Goal: Transaction & Acquisition: Book appointment/travel/reservation

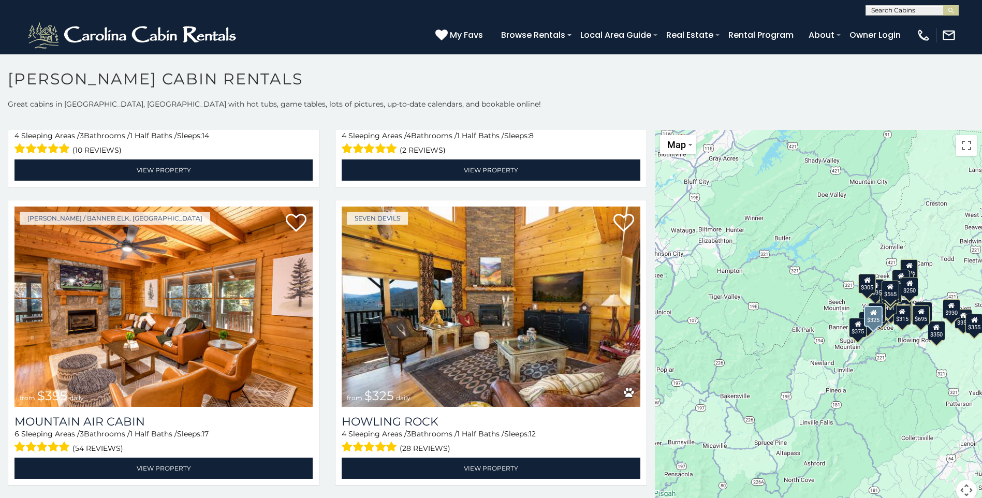
scroll to position [3830, 0]
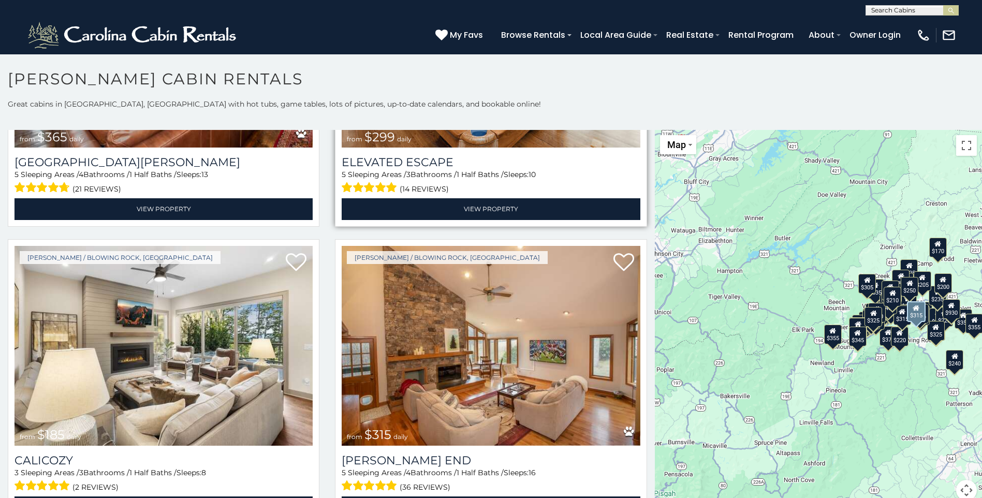
scroll to position [4995, 0]
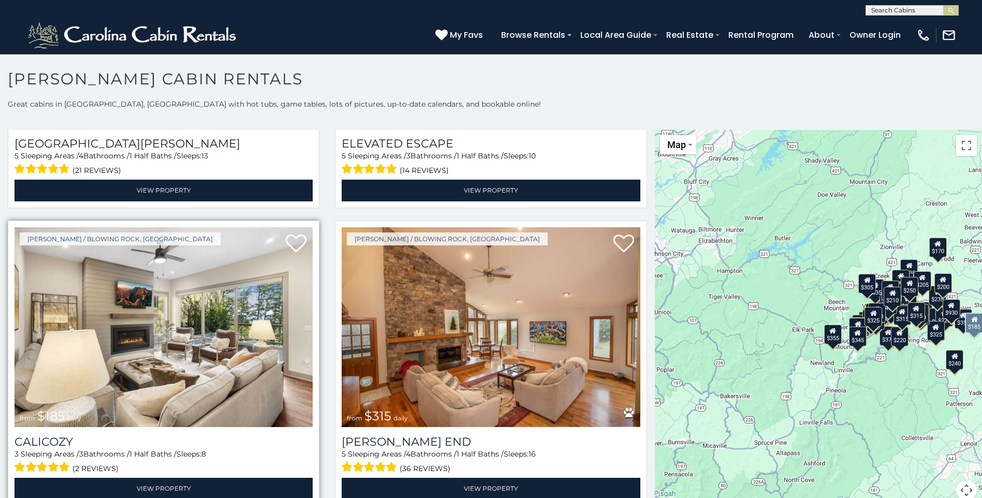
click at [207, 289] on img at bounding box center [163, 327] width 298 height 200
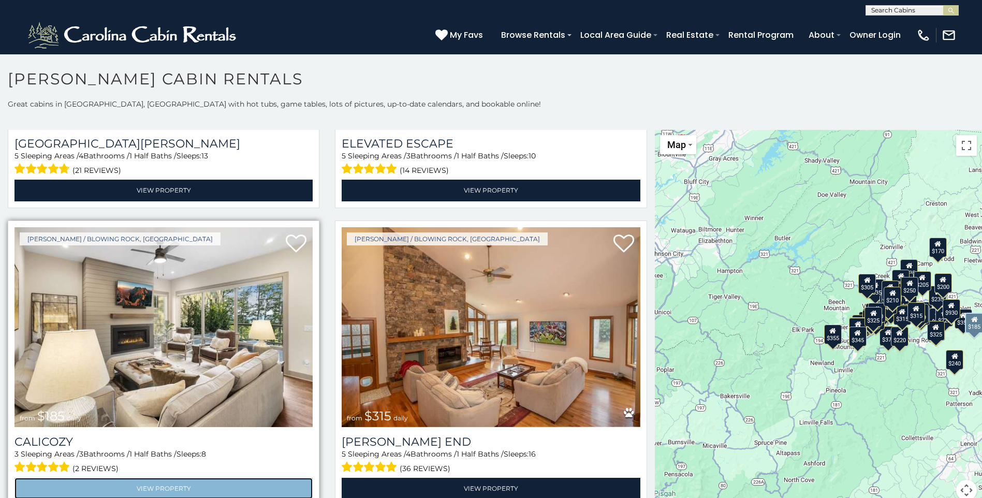
click at [164, 478] on link "View Property" at bounding box center [163, 488] width 298 height 21
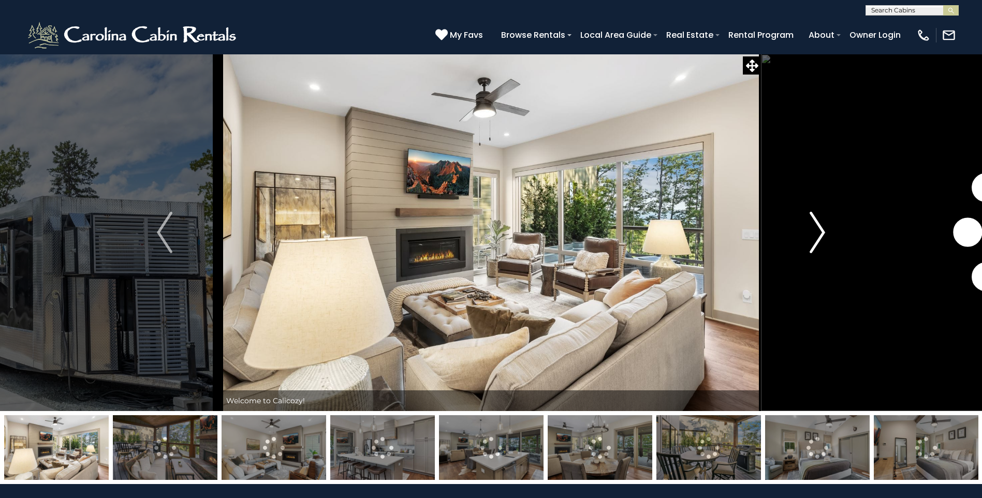
click at [819, 229] on img "Next" at bounding box center [818, 232] width 16 height 41
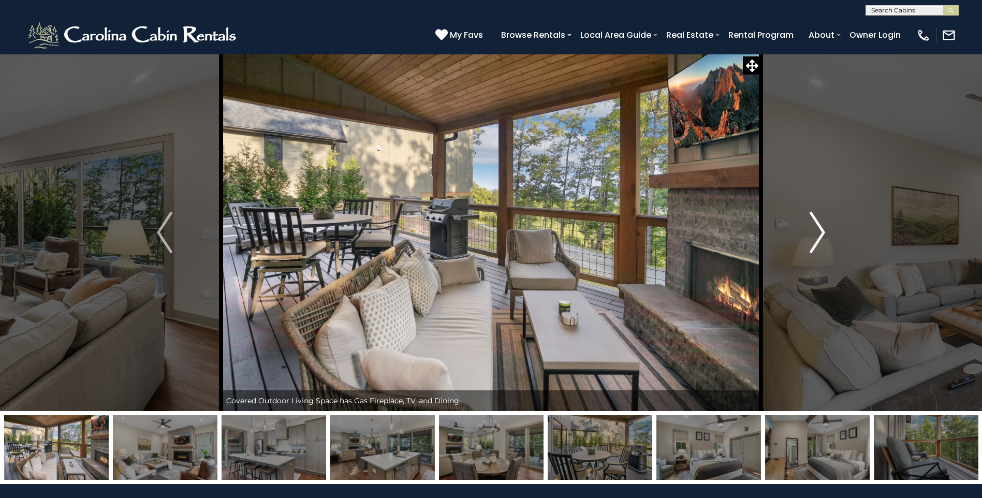
click at [819, 229] on img "Next" at bounding box center [818, 232] width 16 height 41
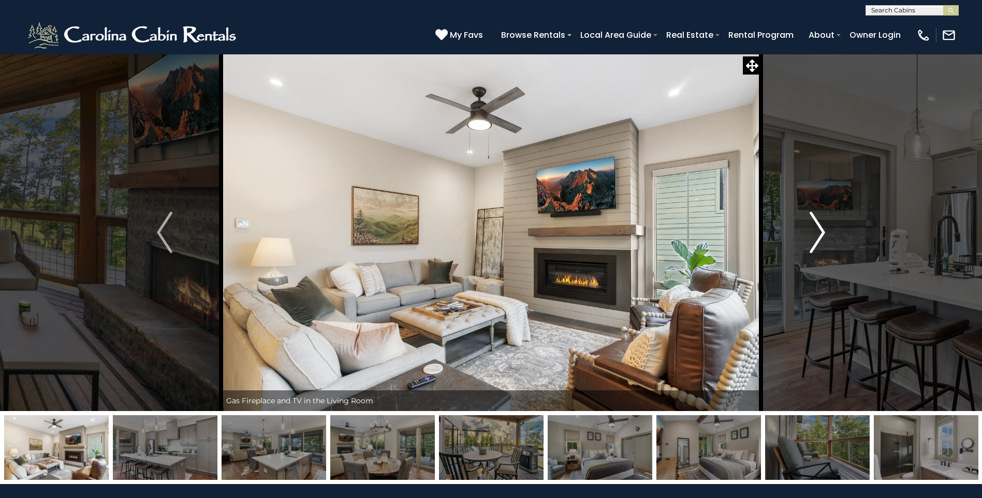
click at [819, 229] on img "Next" at bounding box center [818, 232] width 16 height 41
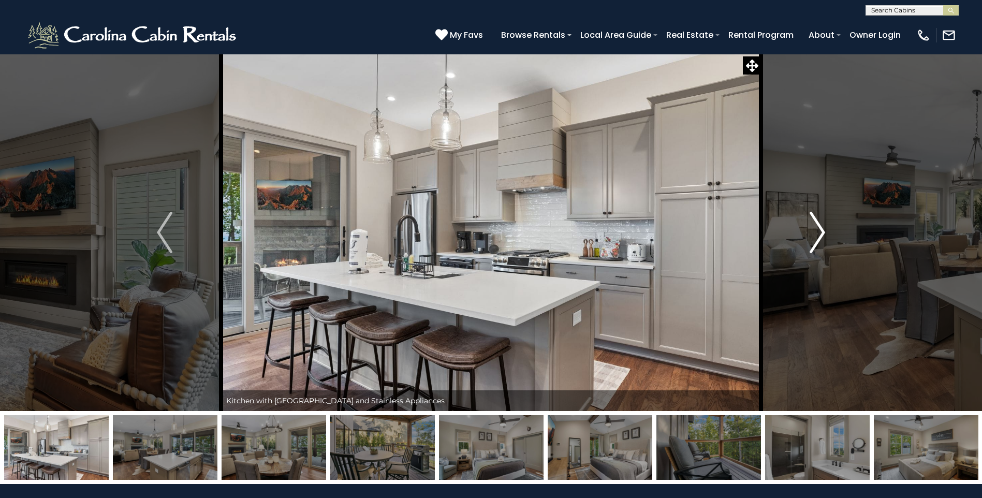
click at [818, 230] on img "Next" at bounding box center [818, 232] width 16 height 41
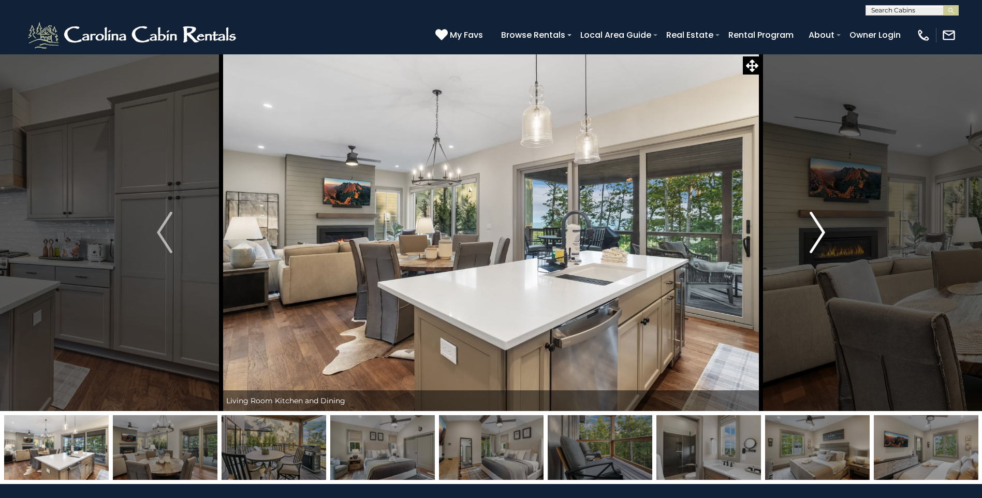
click at [818, 230] on img "Next" at bounding box center [818, 232] width 16 height 41
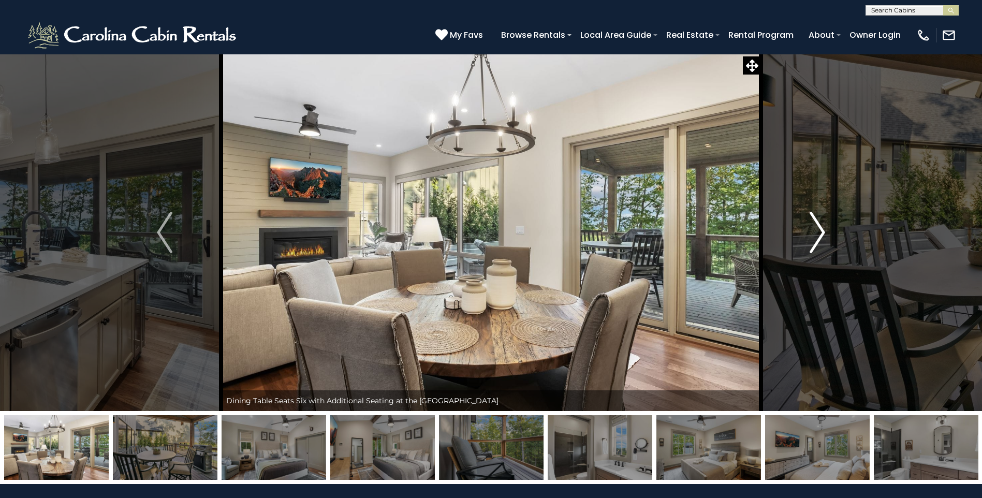
click at [818, 230] on img "Next" at bounding box center [818, 232] width 16 height 41
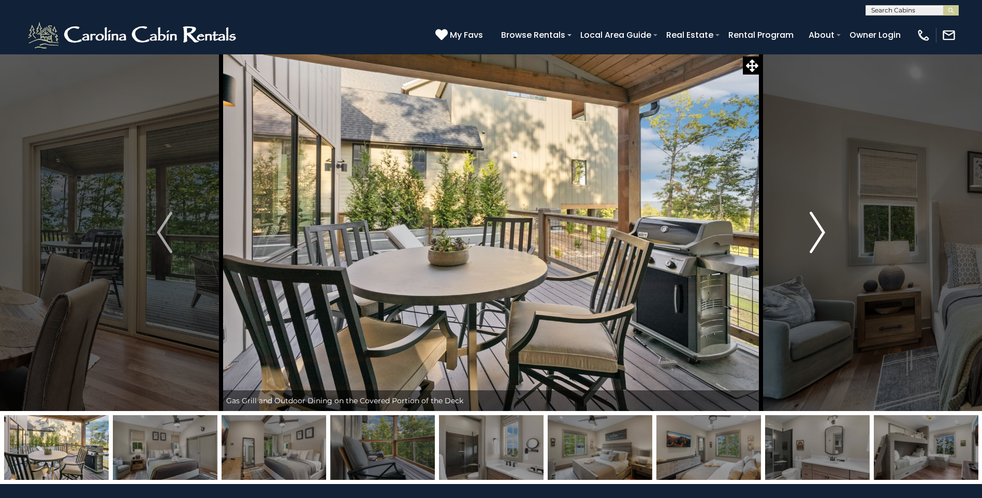
click at [818, 230] on img "Next" at bounding box center [818, 232] width 16 height 41
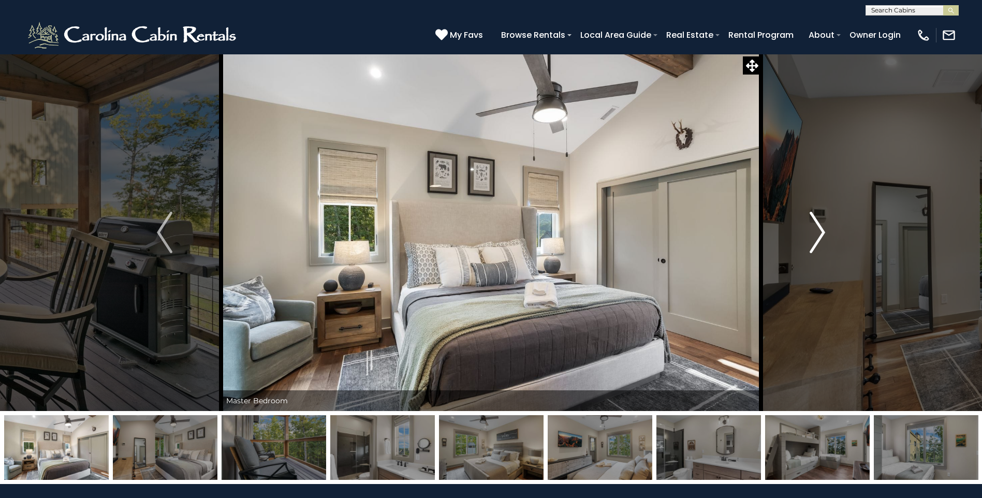
click at [818, 230] on img "Next" at bounding box center [818, 232] width 16 height 41
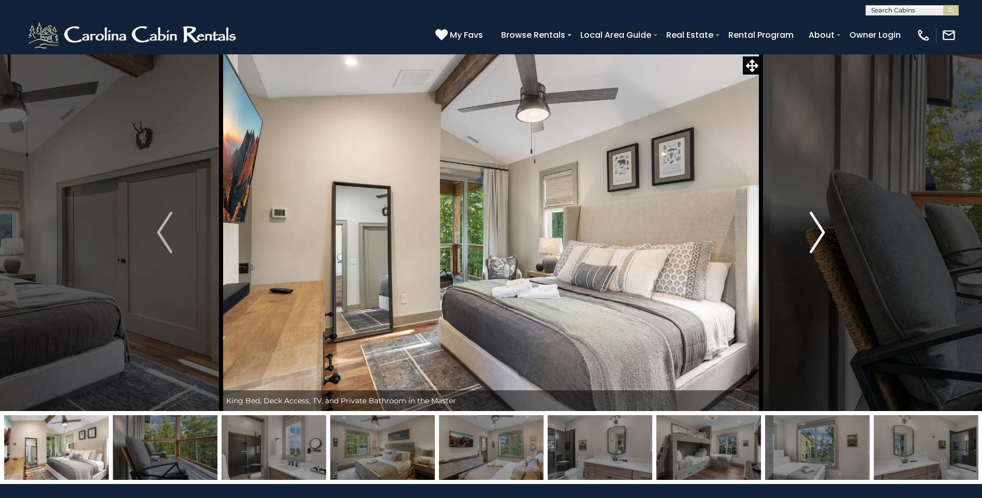
click at [818, 230] on img "Next" at bounding box center [818, 232] width 16 height 41
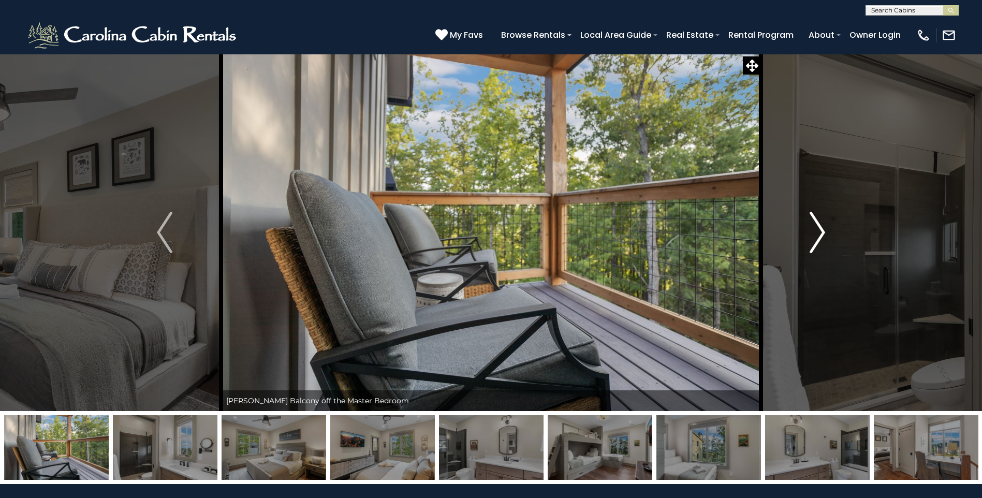
click at [818, 230] on img "Next" at bounding box center [818, 232] width 16 height 41
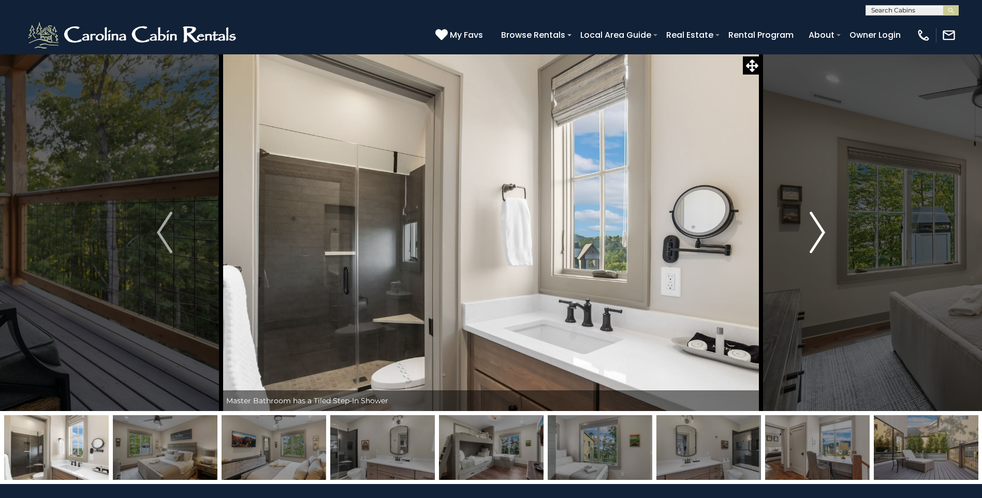
click at [818, 230] on img "Next" at bounding box center [818, 232] width 16 height 41
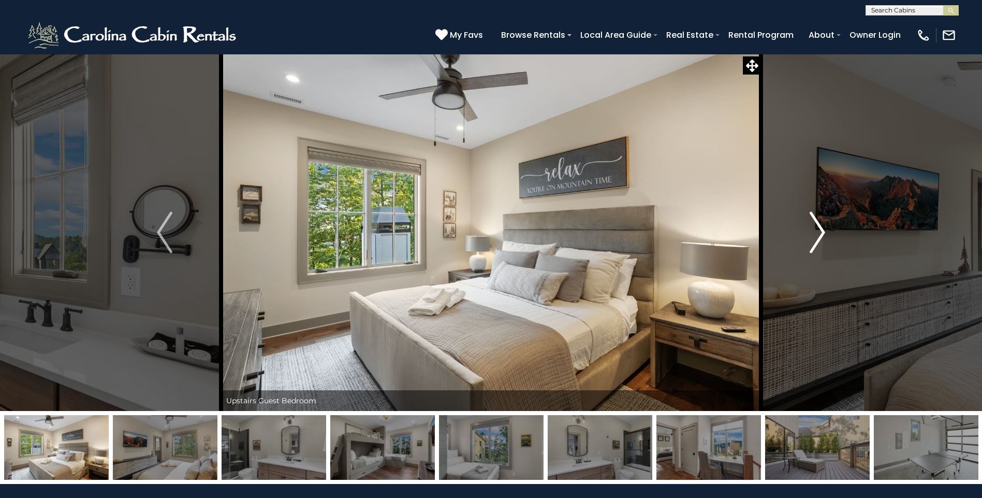
click at [818, 230] on img "Next" at bounding box center [818, 232] width 16 height 41
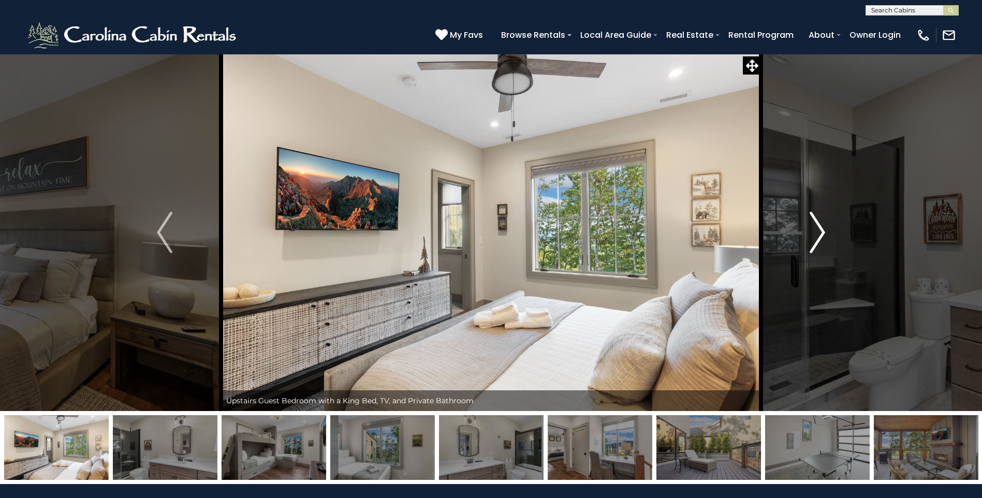
click at [818, 230] on img "Next" at bounding box center [818, 232] width 16 height 41
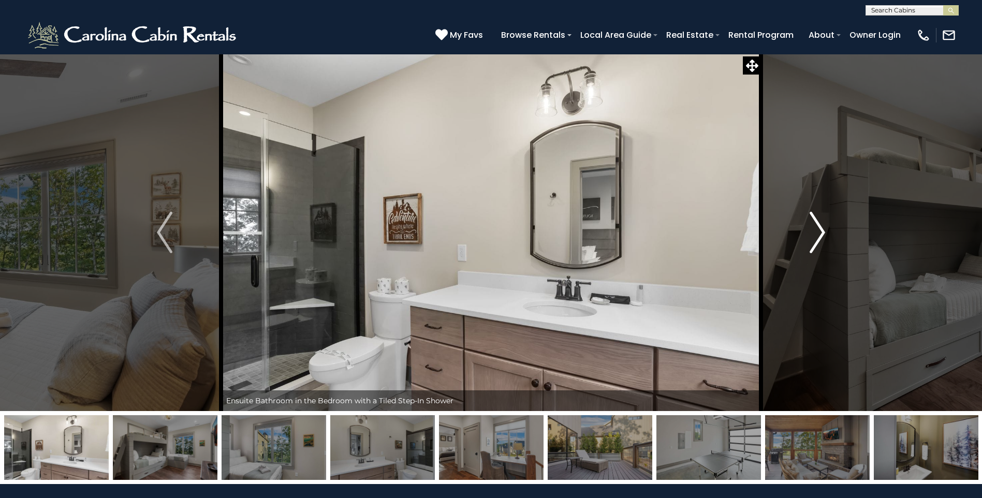
click at [818, 230] on img "Next" at bounding box center [818, 232] width 16 height 41
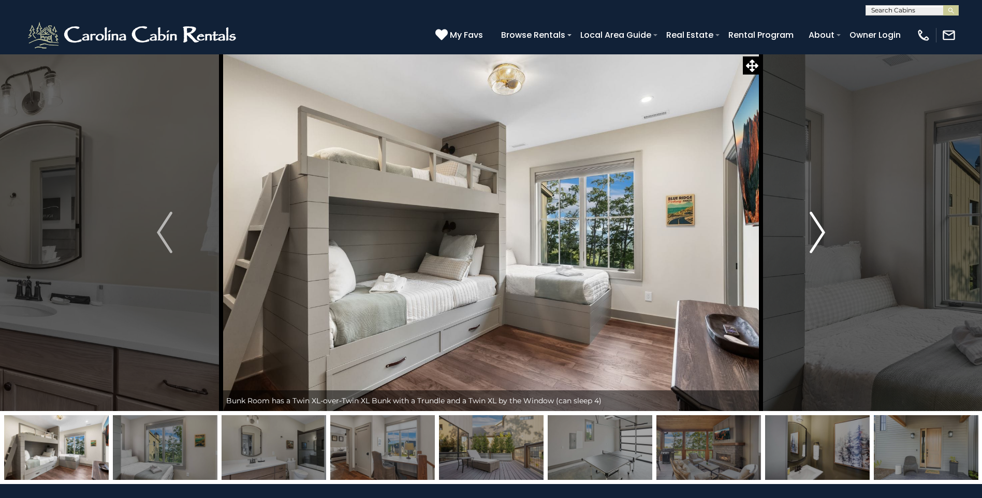
click at [818, 230] on img "Next" at bounding box center [818, 232] width 16 height 41
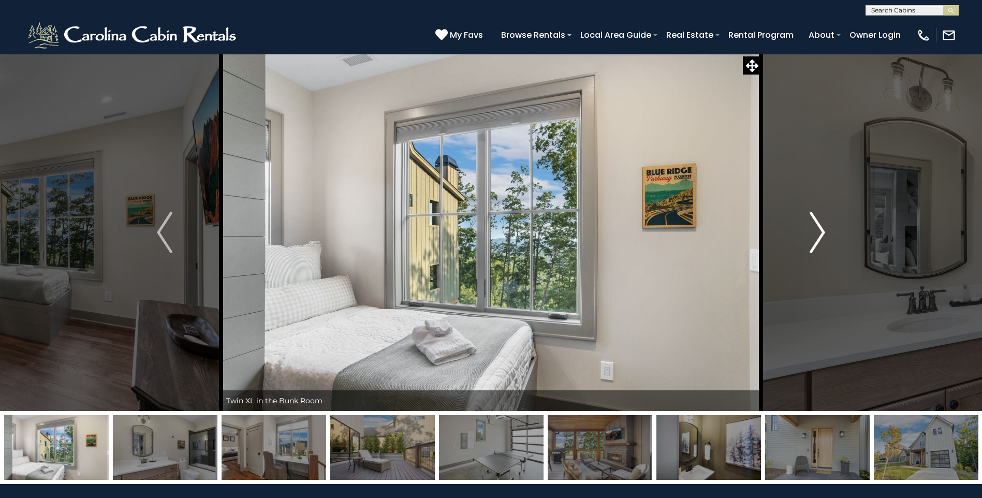
click at [818, 230] on img "Next" at bounding box center [818, 232] width 16 height 41
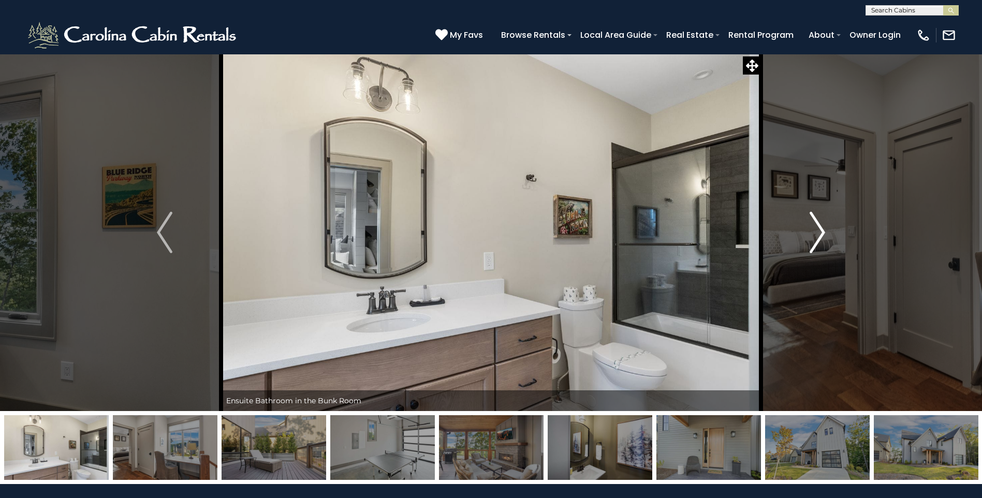
click at [818, 230] on img "Next" at bounding box center [818, 232] width 16 height 41
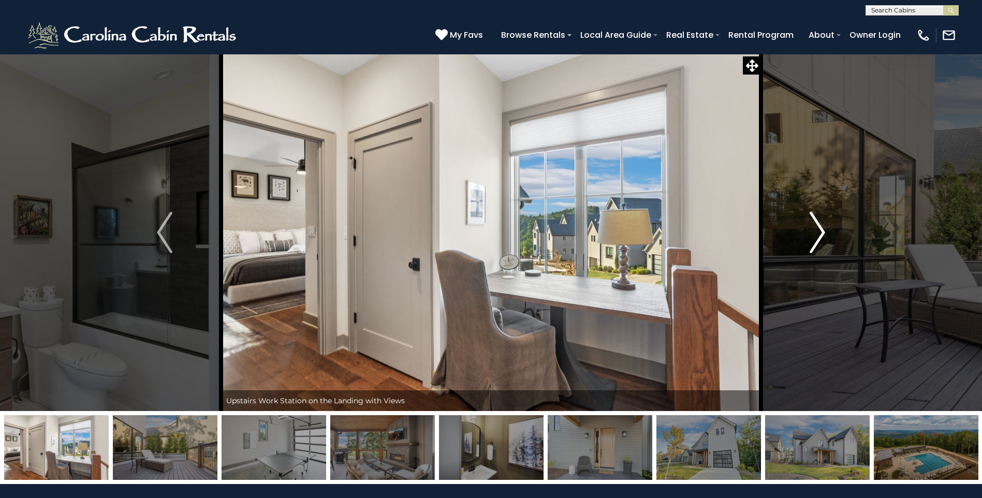
click at [818, 230] on img "Next" at bounding box center [818, 232] width 16 height 41
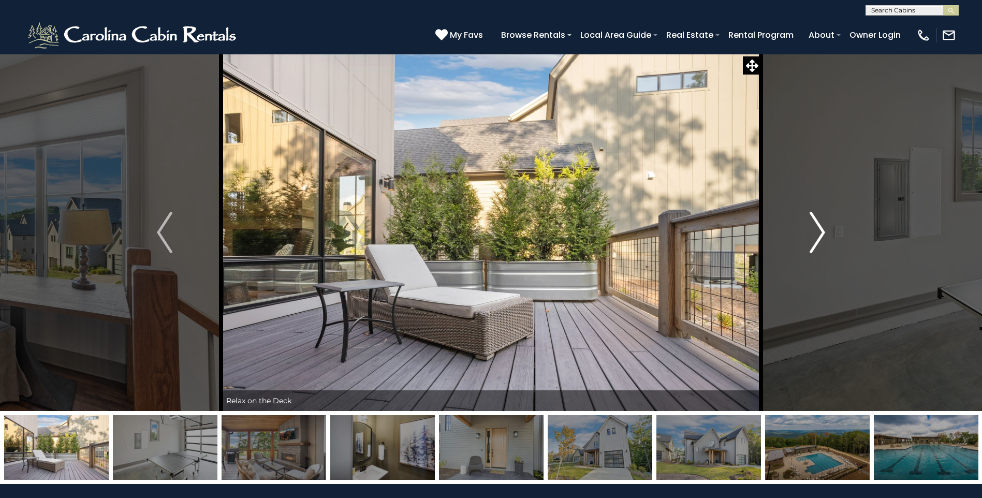
click at [818, 230] on img "Next" at bounding box center [818, 232] width 16 height 41
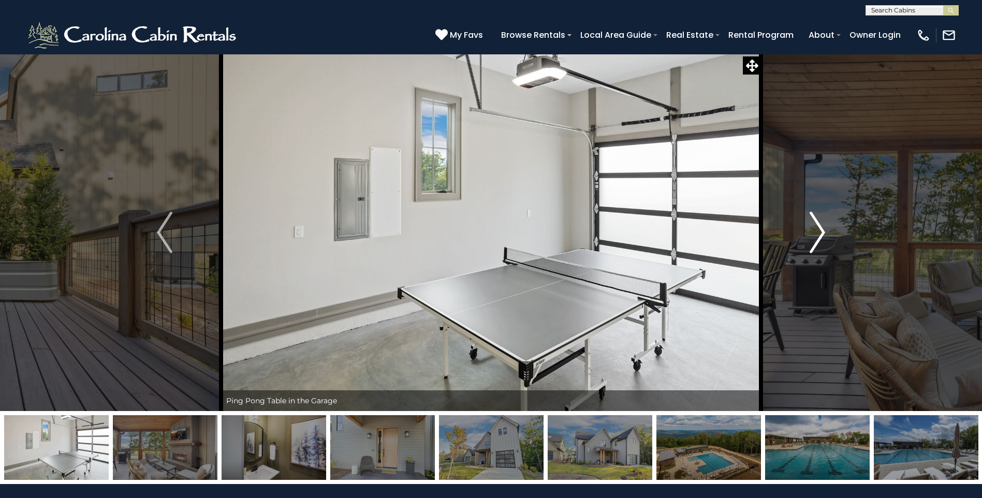
click at [818, 230] on img "Next" at bounding box center [818, 232] width 16 height 41
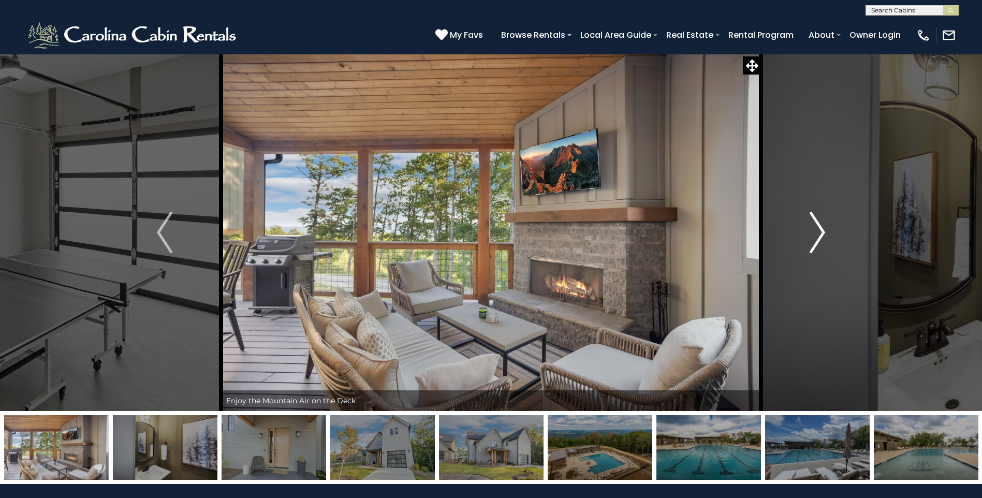
click at [818, 230] on img "Next" at bounding box center [818, 232] width 16 height 41
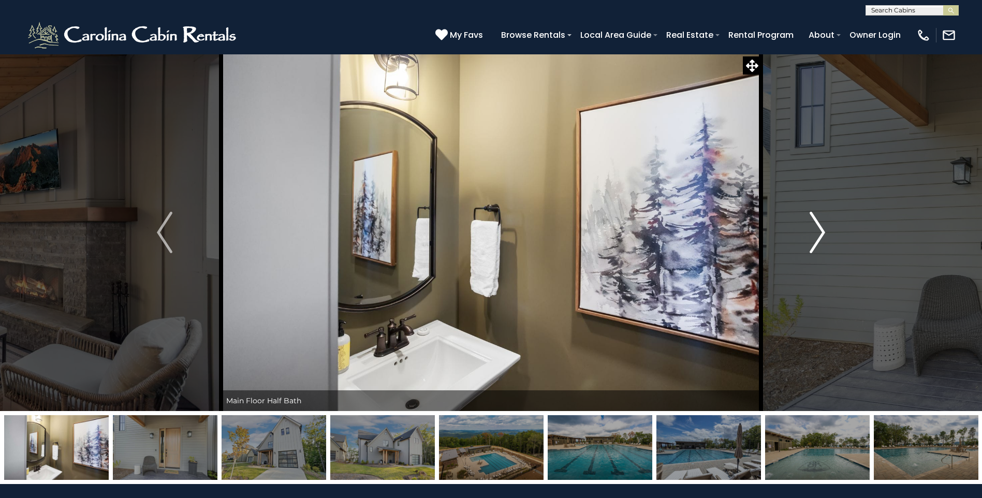
click at [818, 230] on img "Next" at bounding box center [818, 232] width 16 height 41
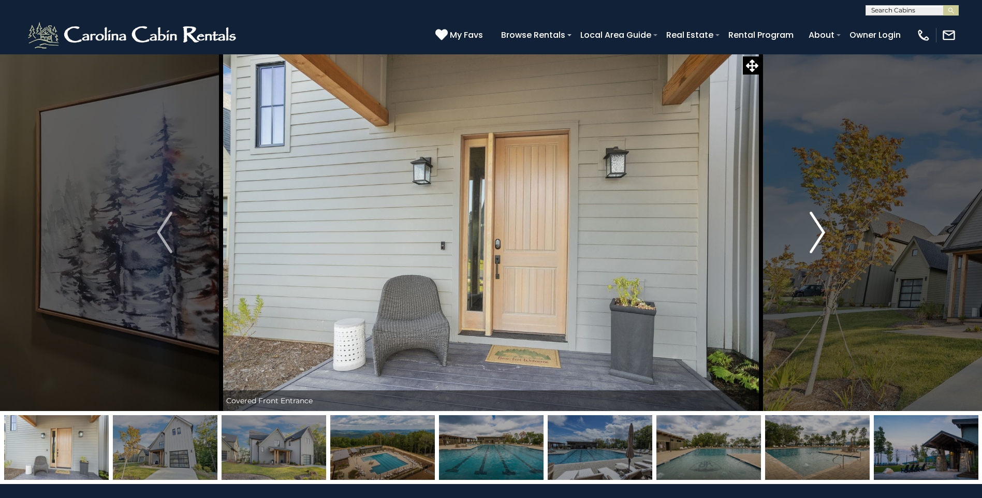
click at [818, 230] on img "Next" at bounding box center [818, 232] width 16 height 41
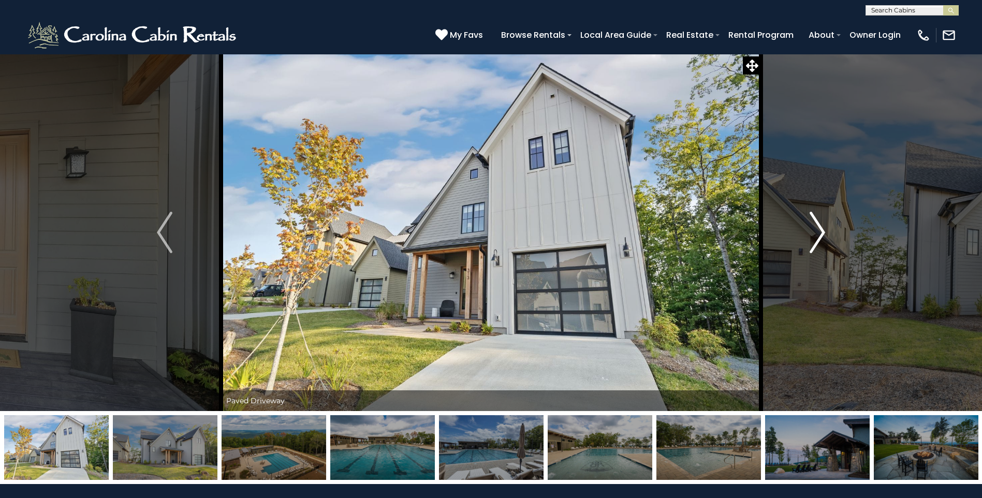
click at [818, 230] on img "Next" at bounding box center [818, 232] width 16 height 41
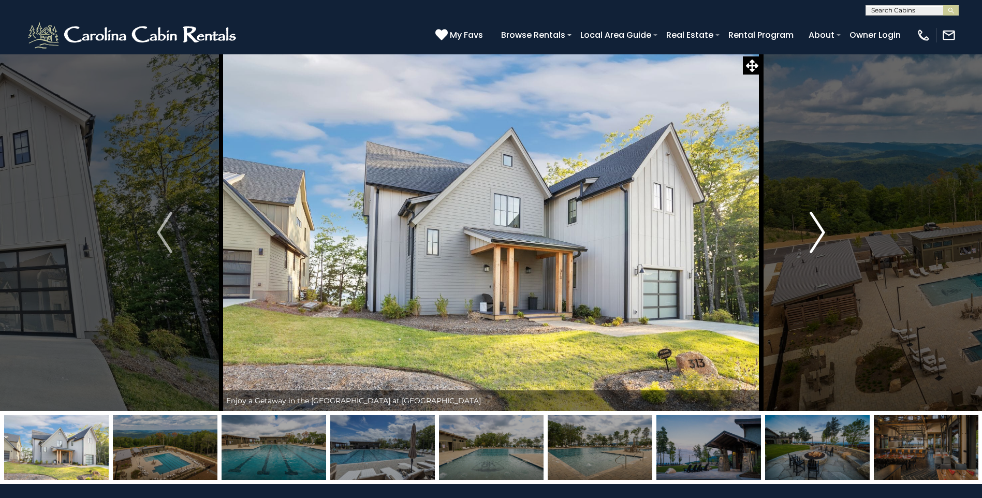
click at [818, 230] on img "Next" at bounding box center [818, 232] width 16 height 41
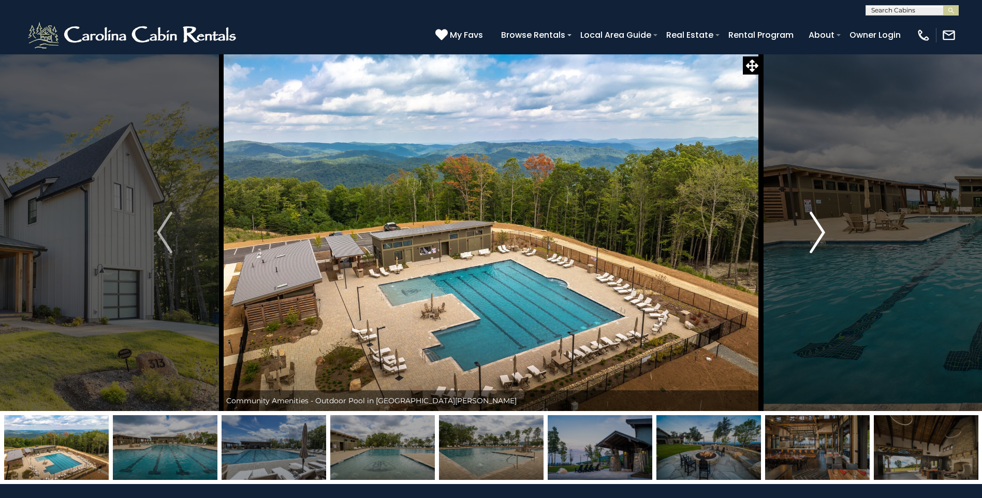
click at [818, 230] on img "Next" at bounding box center [818, 232] width 16 height 41
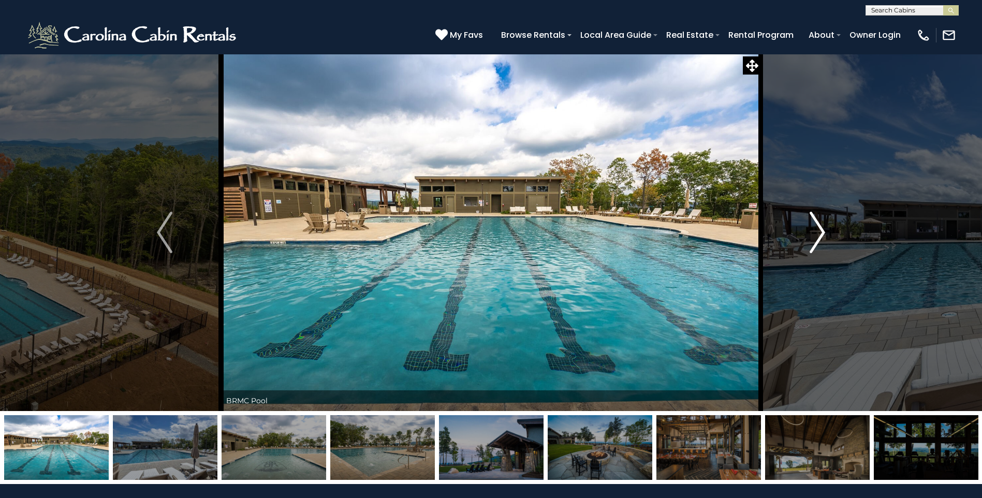
click at [818, 230] on img "Next" at bounding box center [818, 232] width 16 height 41
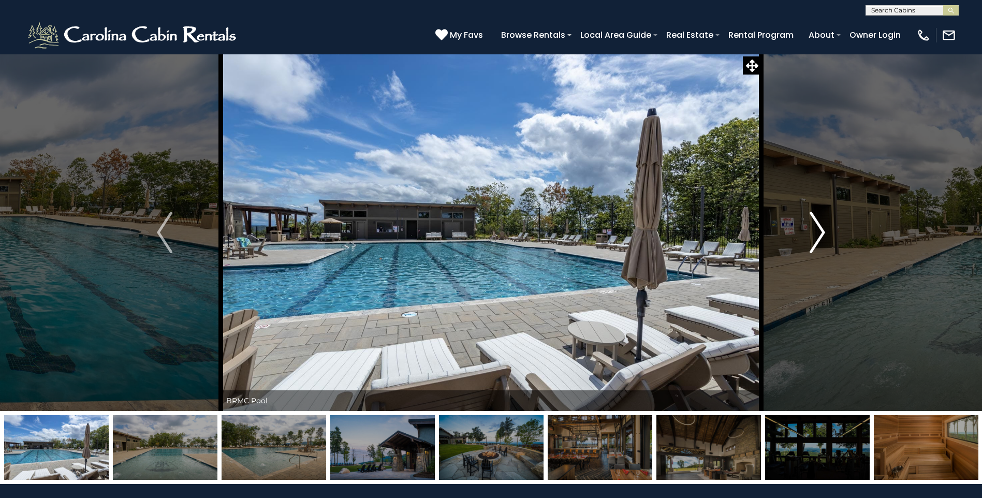
click at [818, 230] on img "Next" at bounding box center [818, 232] width 16 height 41
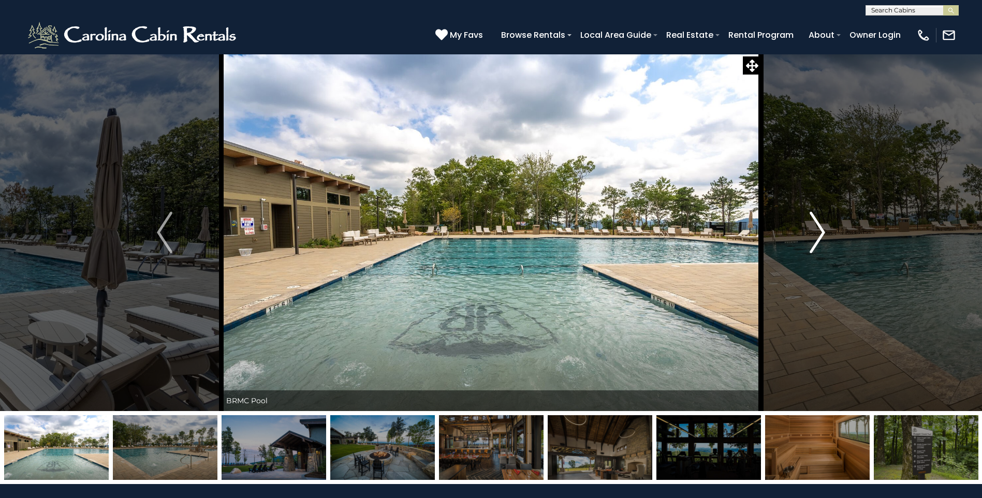
click at [818, 230] on img "Next" at bounding box center [818, 232] width 16 height 41
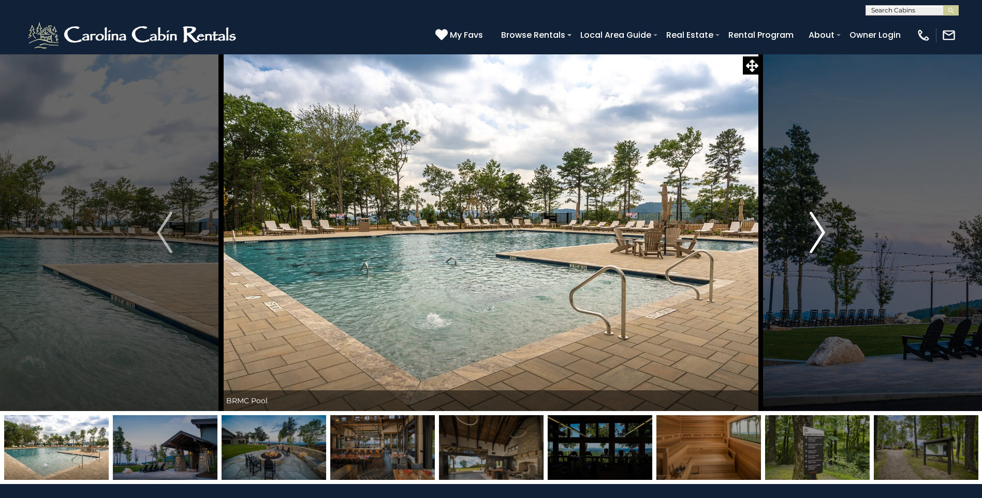
click at [818, 230] on img "Next" at bounding box center [818, 232] width 16 height 41
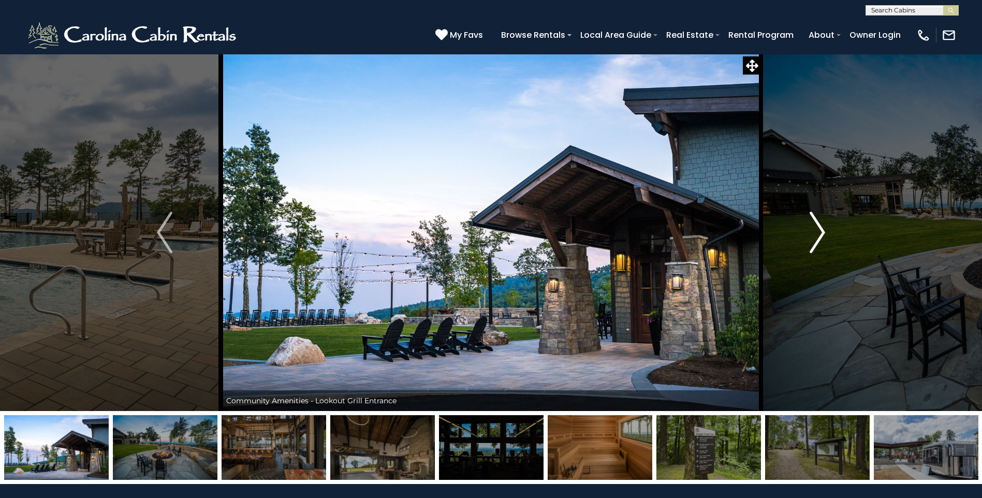
click at [818, 230] on img "Next" at bounding box center [818, 232] width 16 height 41
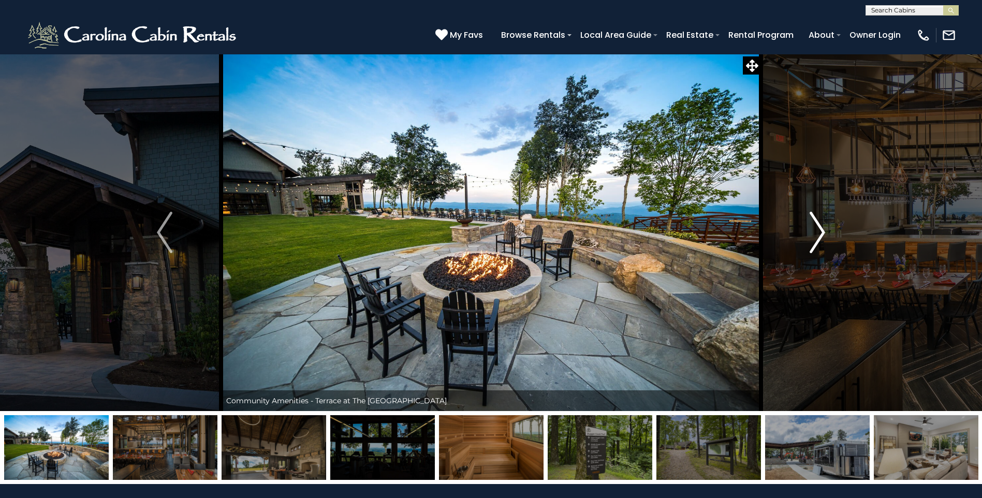
click at [818, 230] on img "Next" at bounding box center [818, 232] width 16 height 41
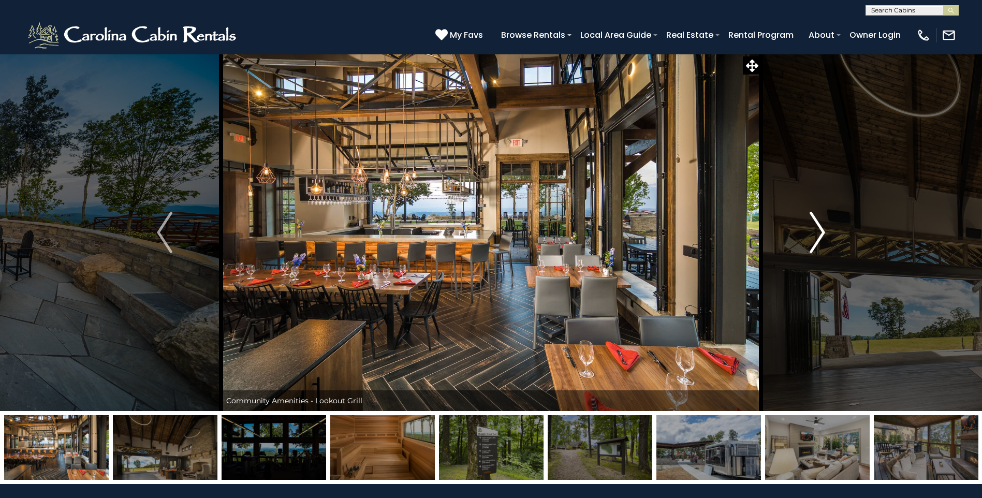
click at [818, 230] on img "Next" at bounding box center [818, 232] width 16 height 41
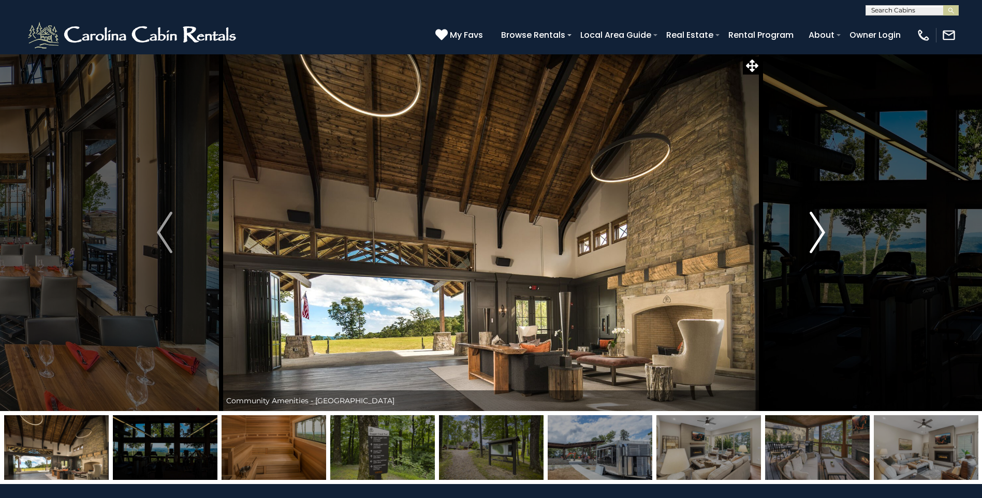
click at [818, 230] on img "Next" at bounding box center [818, 232] width 16 height 41
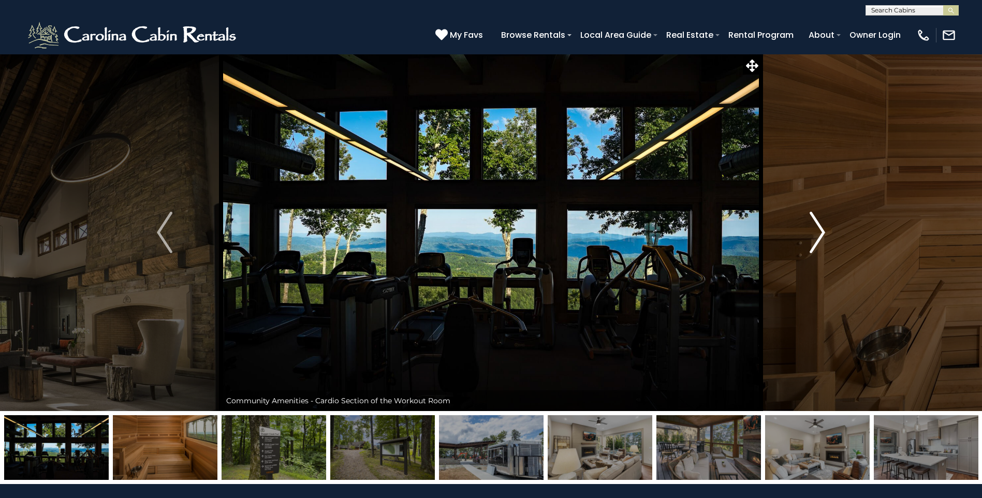
click at [818, 230] on img "Next" at bounding box center [818, 232] width 16 height 41
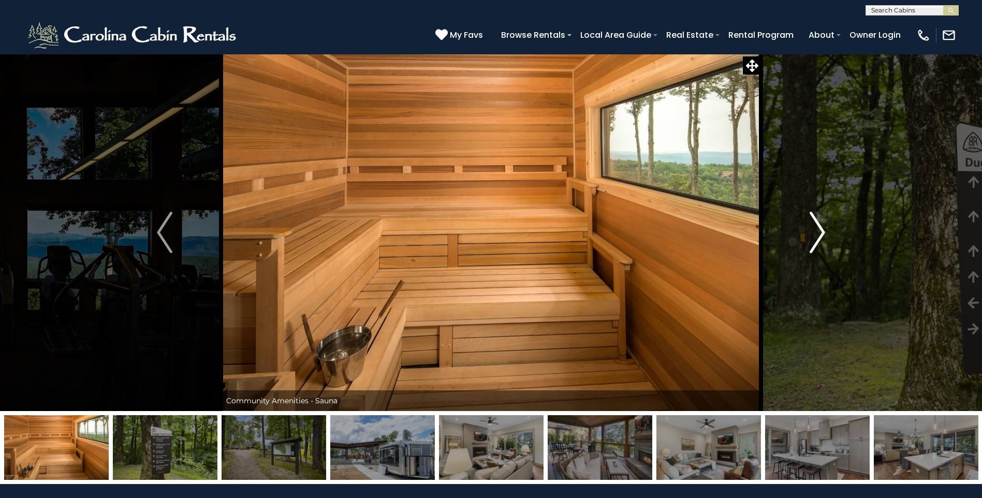
click at [818, 230] on img "Next" at bounding box center [818, 232] width 16 height 41
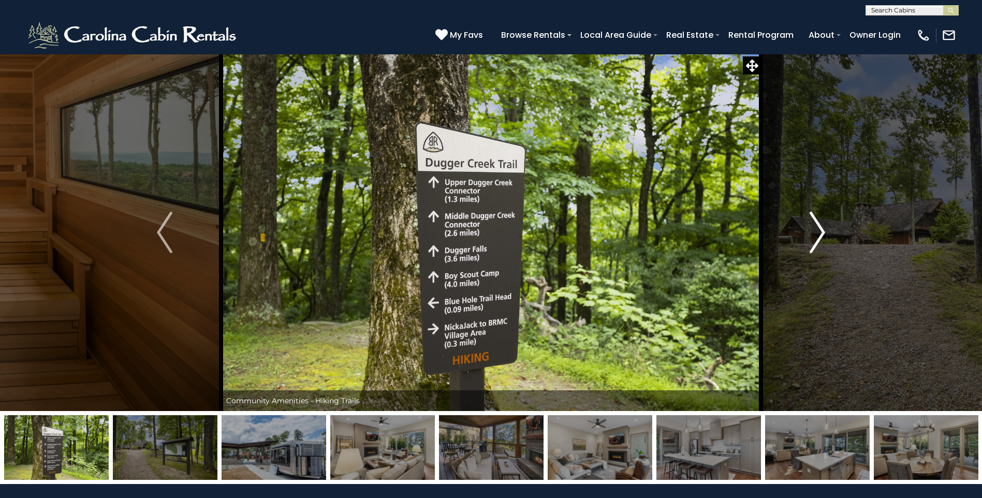
click at [818, 230] on img "Next" at bounding box center [818, 232] width 16 height 41
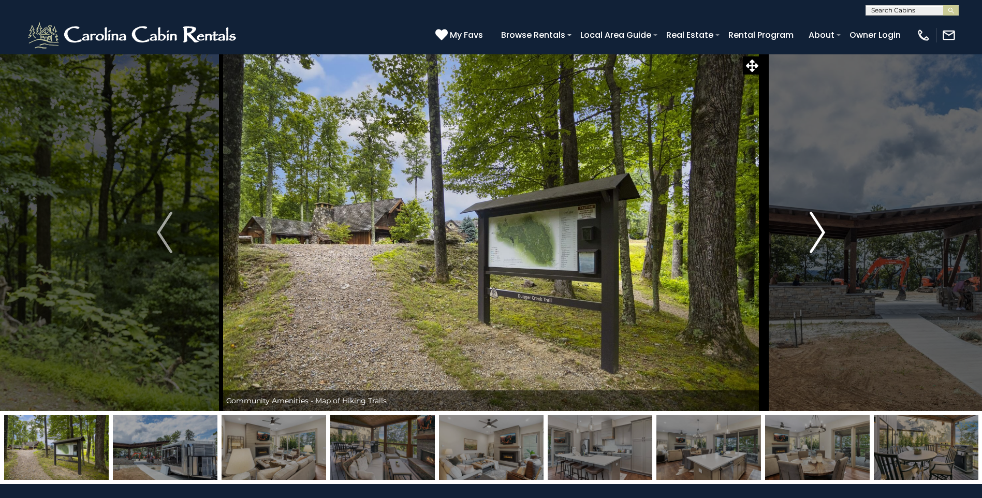
click at [813, 231] on img "Next" at bounding box center [818, 232] width 16 height 41
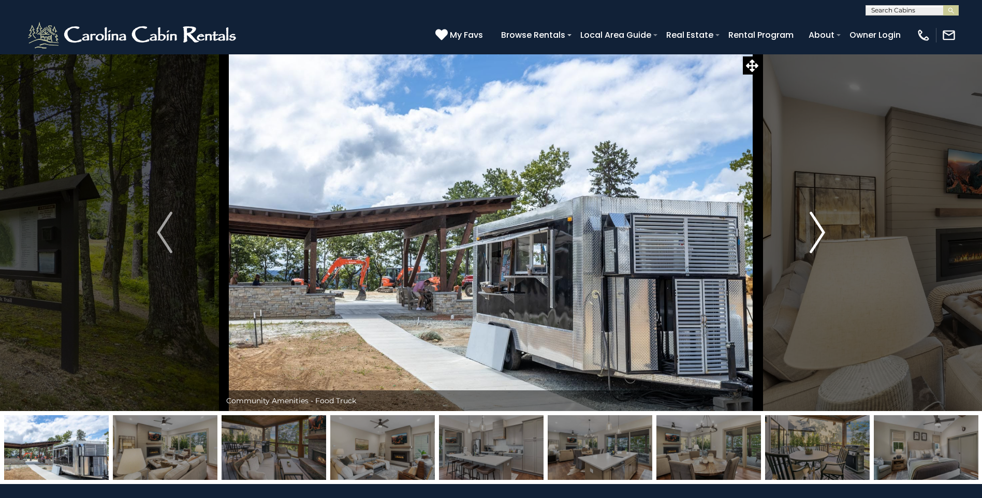
click at [813, 231] on img "Next" at bounding box center [818, 232] width 16 height 41
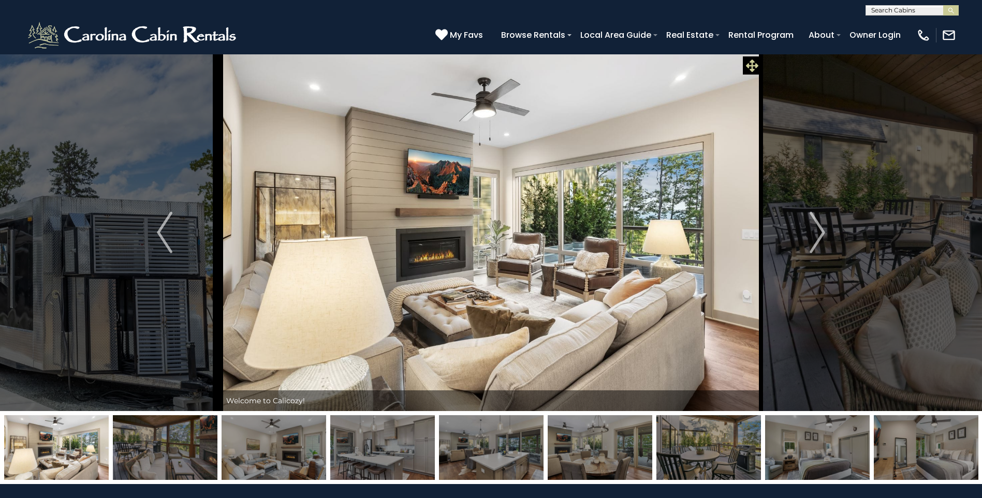
click at [752, 63] on icon at bounding box center [752, 66] width 12 height 12
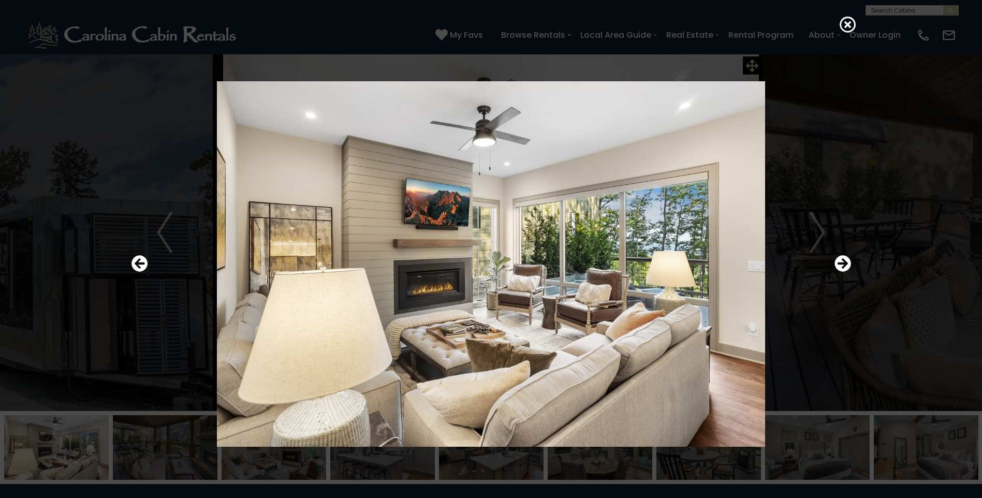
click at [752, 63] on div at bounding box center [491, 264] width 730 height 448
click at [846, 20] on icon at bounding box center [848, 24] width 17 height 17
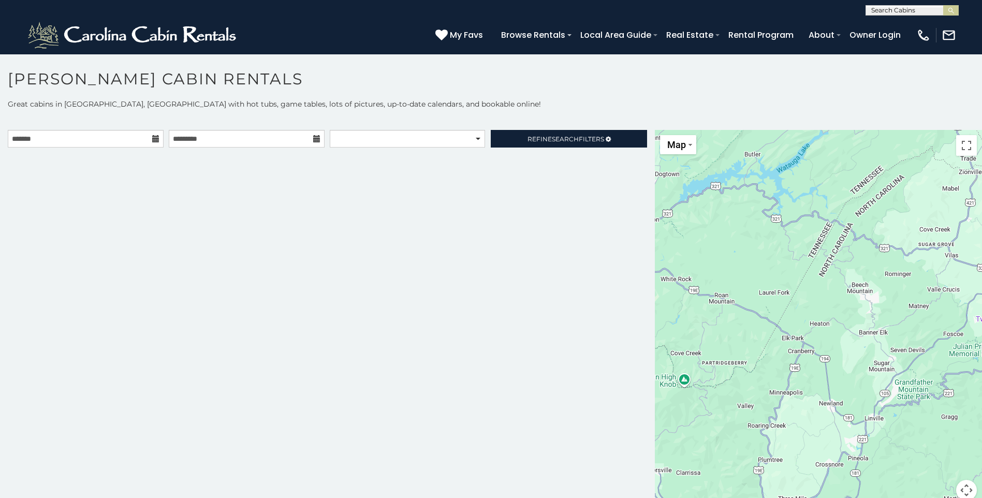
drag, startPoint x: 0, startPoint y: 0, endPoint x: 104, endPoint y: 171, distance: 200.5
click at [104, 171] on div "**********" at bounding box center [327, 321] width 655 height 383
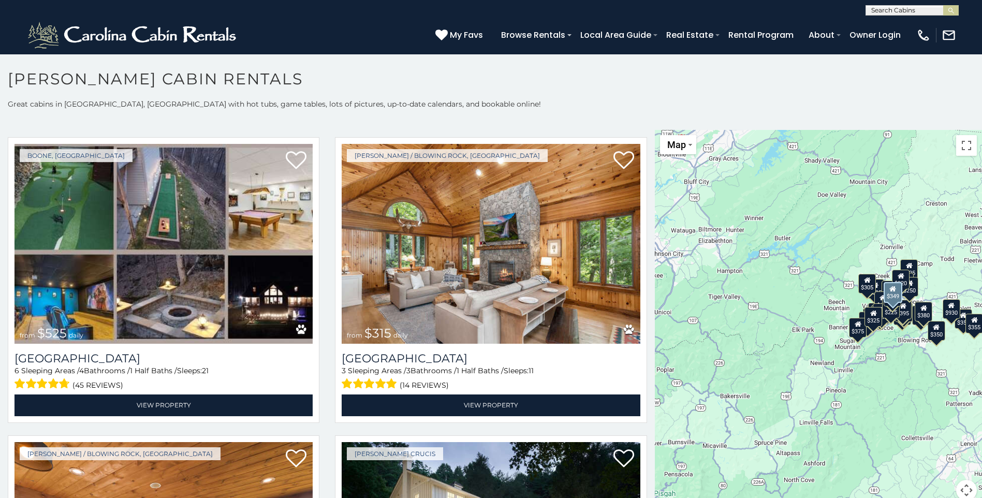
scroll to position [518, 0]
